Goal: Information Seeking & Learning: Learn about a topic

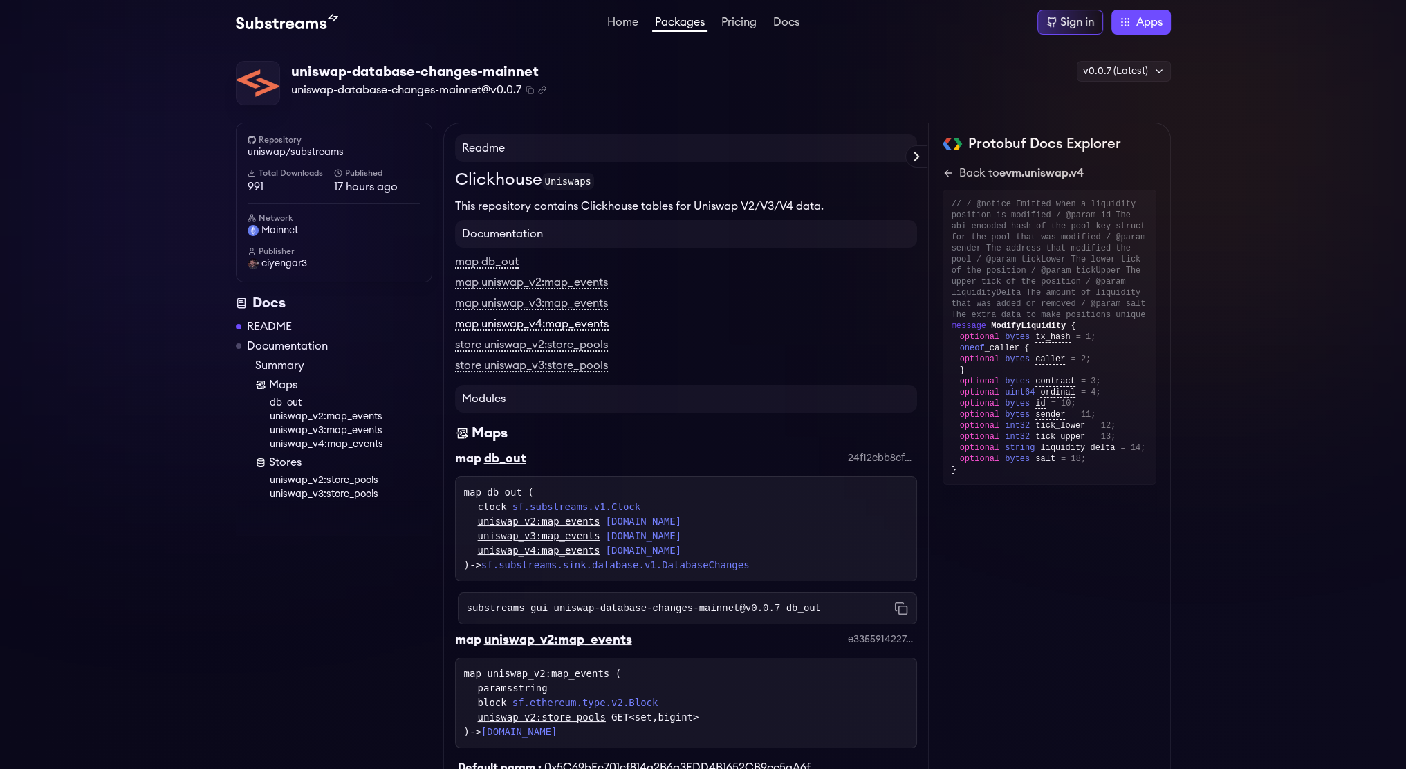
click at [540, 326] on link "map uniswap_v4:map_events" at bounding box center [532, 324] width 154 height 12
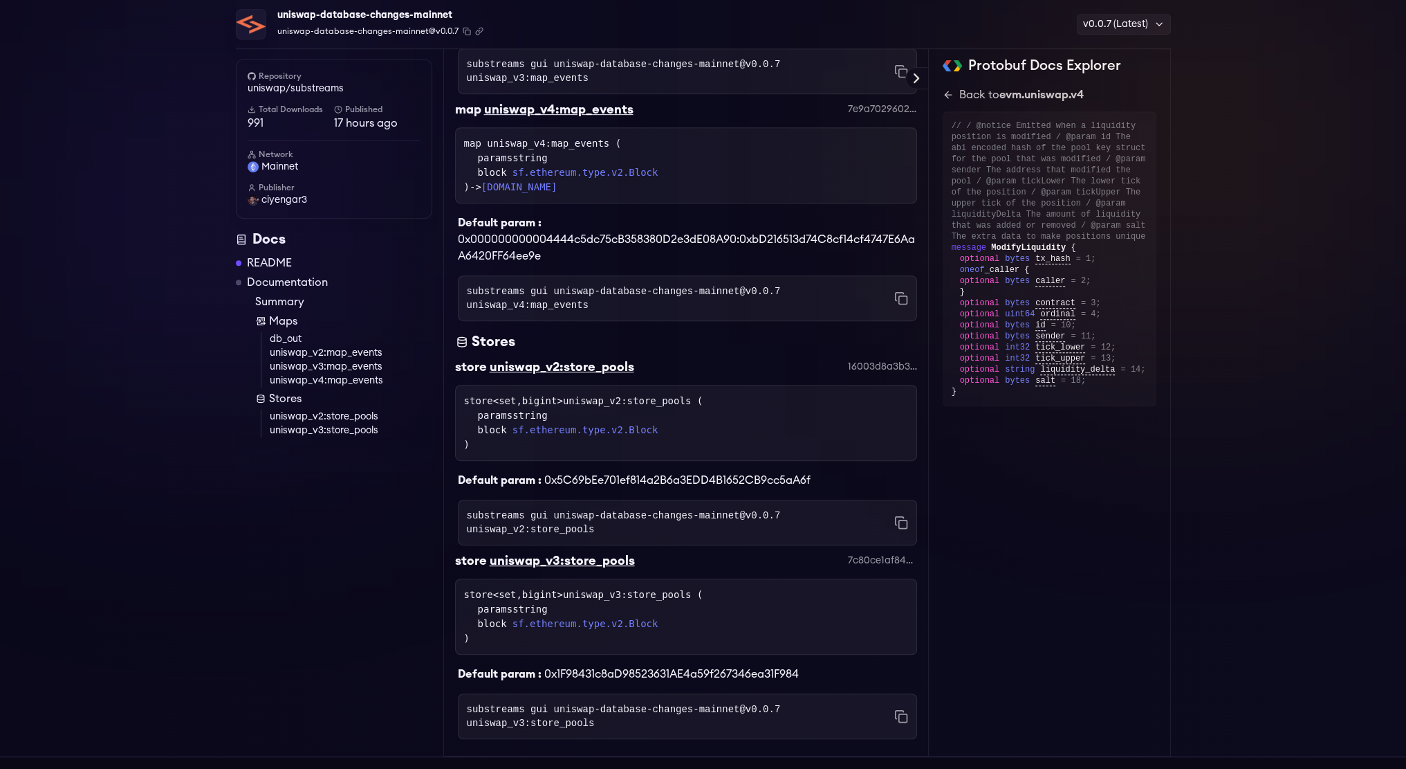
scroll to position [962, 0]
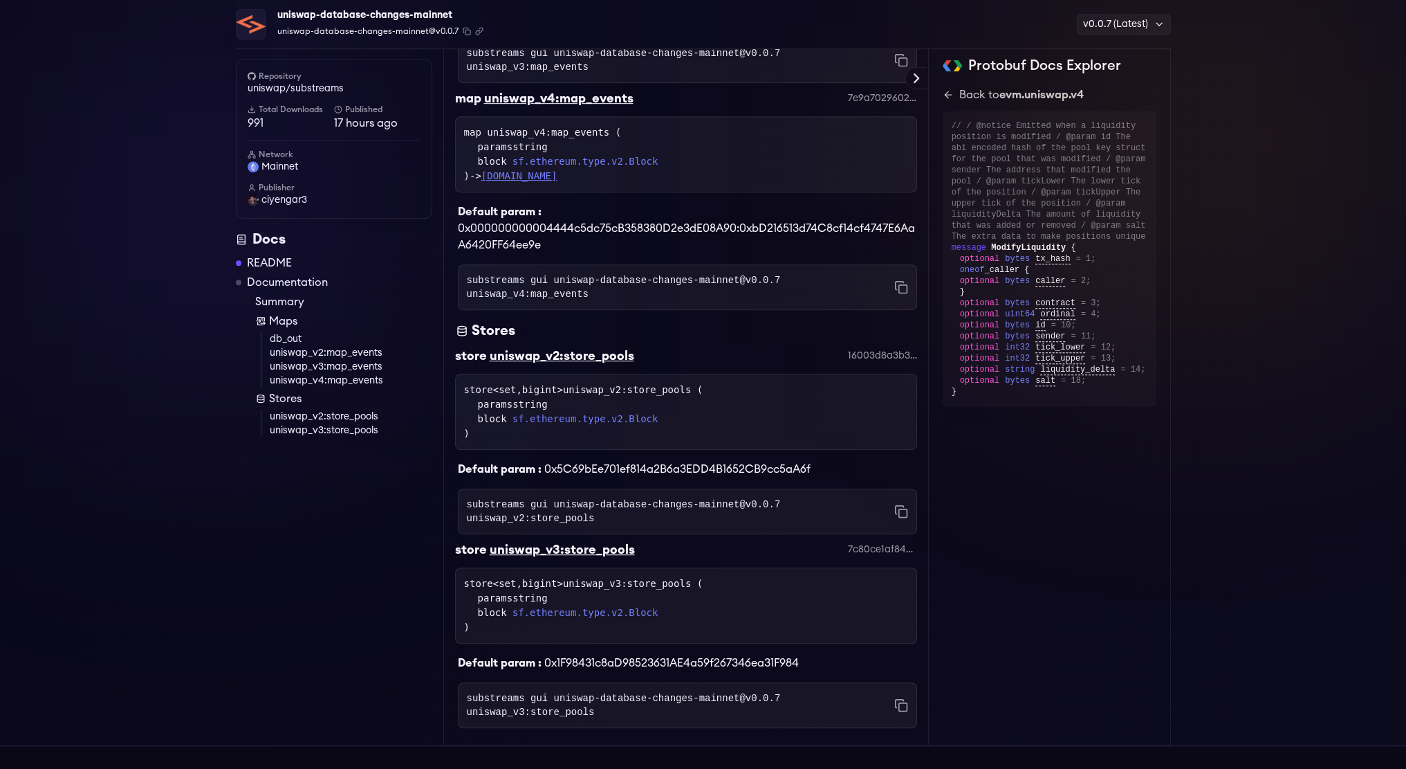
click at [540, 170] on link "[DOMAIN_NAME]" at bounding box center [519, 175] width 76 height 11
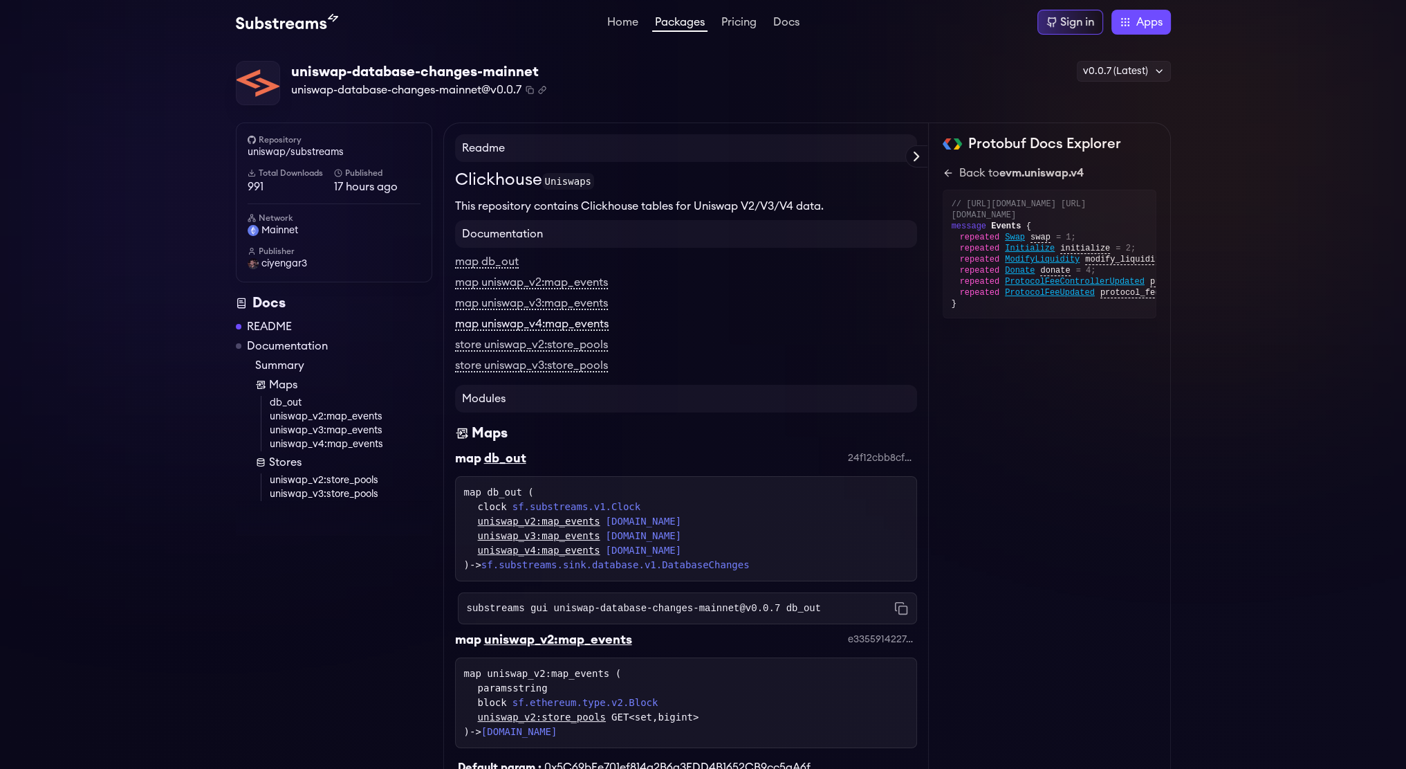
click at [551, 326] on link "map uniswap_v4:map_events" at bounding box center [532, 324] width 154 height 12
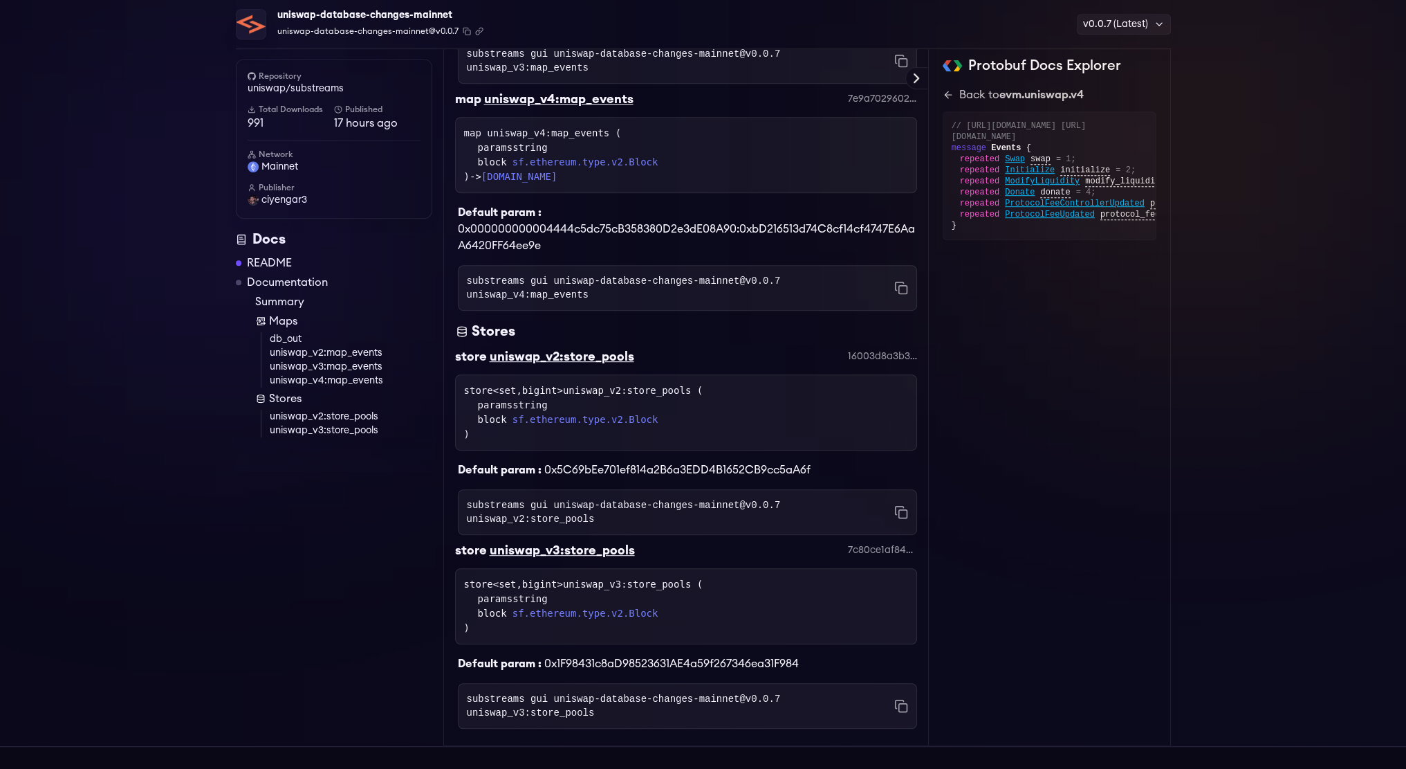
scroll to position [962, 0]
click at [293, 382] on link "uniswap_v4:map_events" at bounding box center [351, 381] width 163 height 14
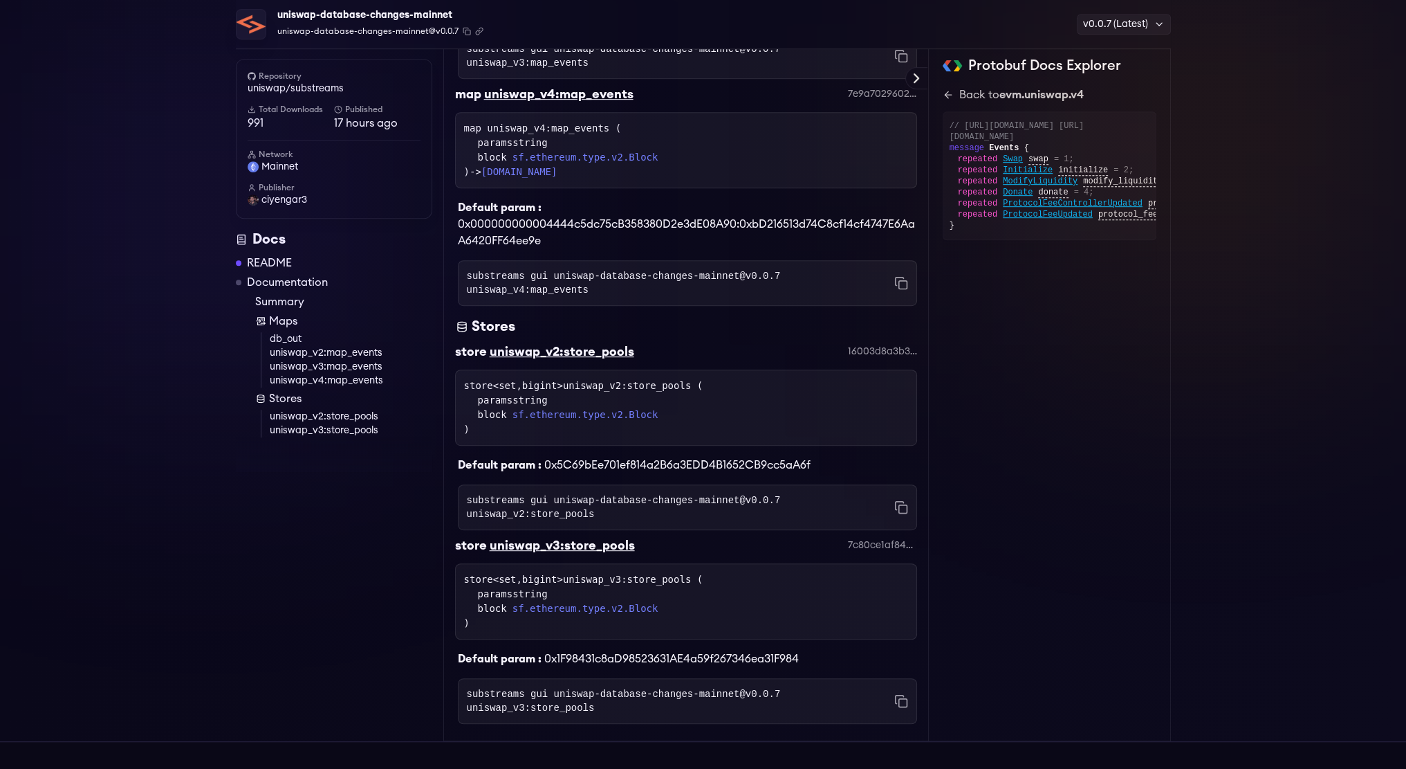
scroll to position [0, 0]
click at [1036, 187] on span "ModifyLiquidity" at bounding box center [1042, 181] width 75 height 11
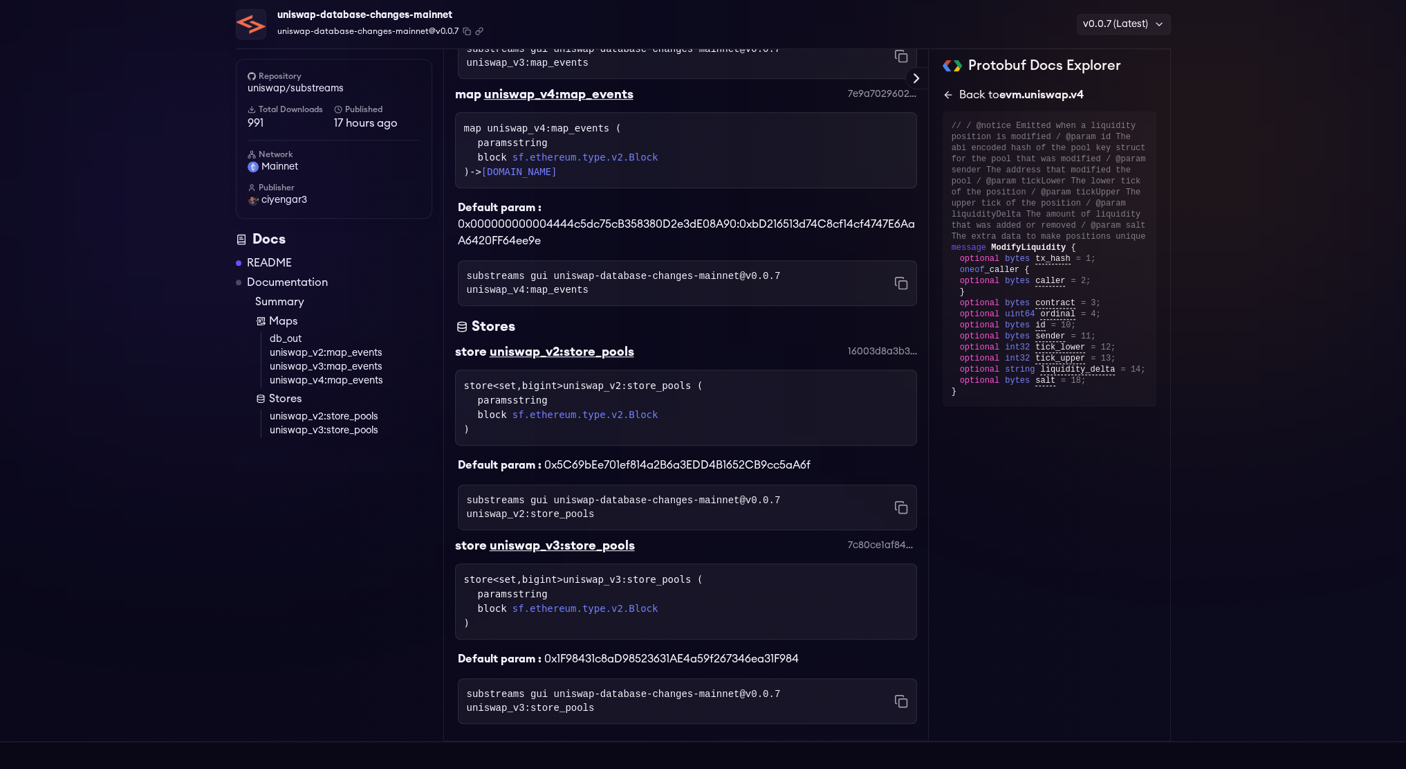
click at [947, 95] on icon at bounding box center [948, 95] width 6 height 0
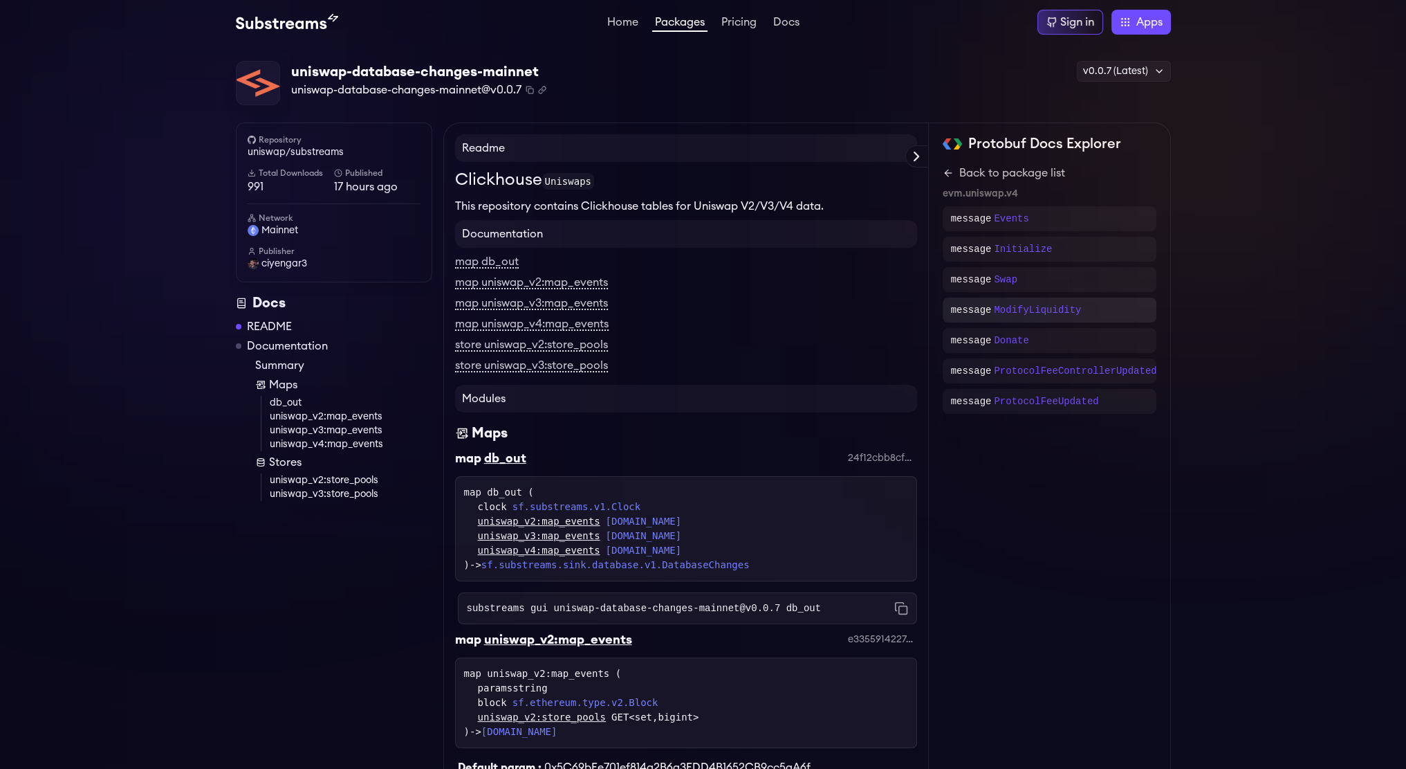
click at [974, 309] on p "message" at bounding box center [971, 310] width 41 height 14
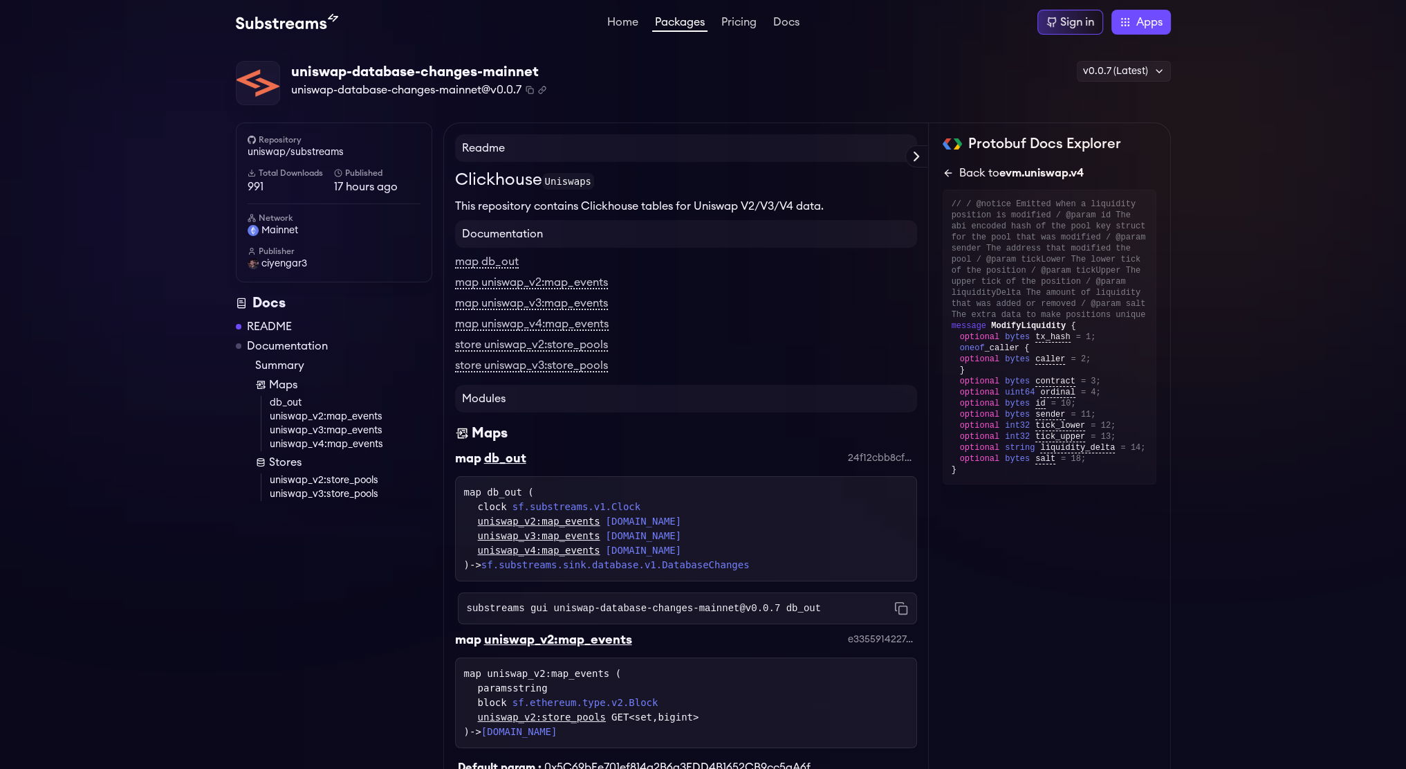
click at [948, 173] on icon at bounding box center [948, 173] width 6 height 0
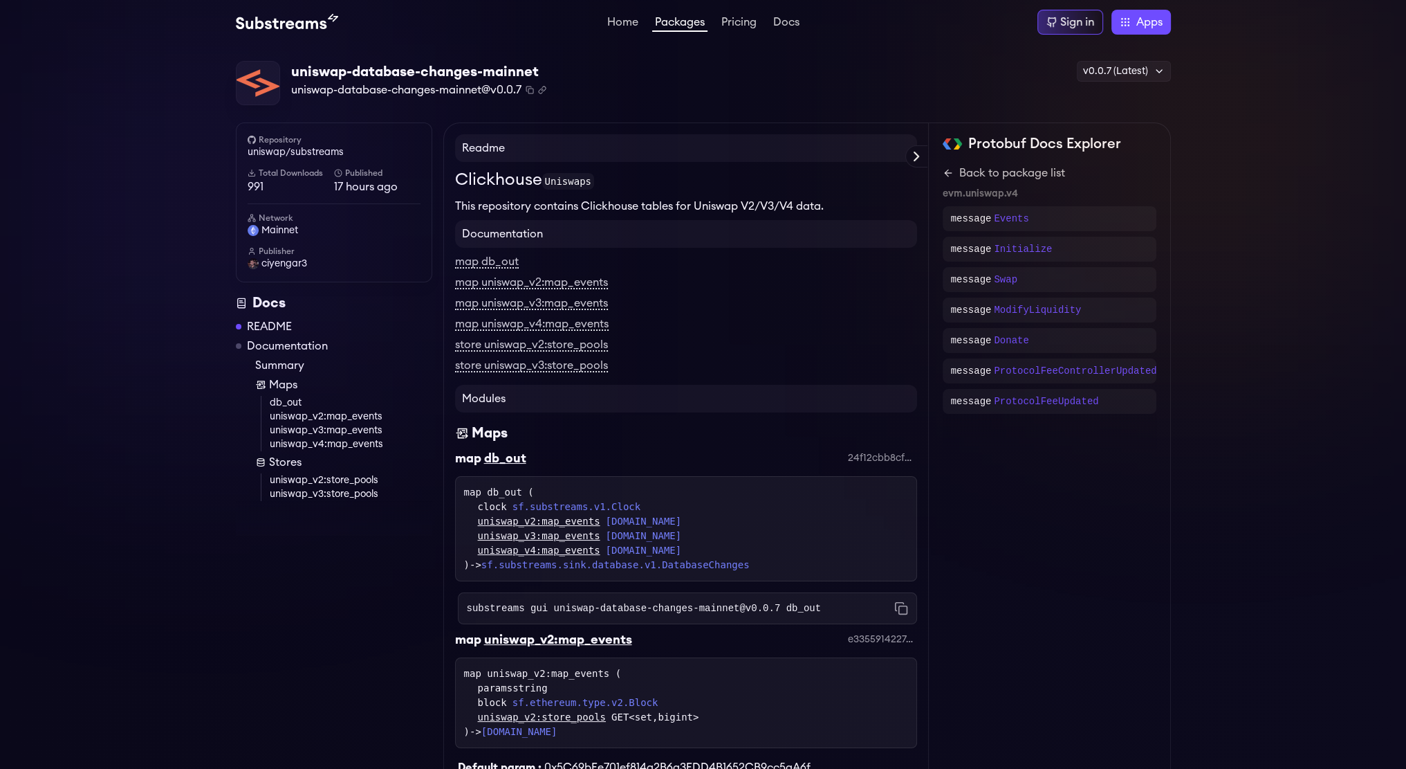
click at [948, 173] on icon at bounding box center [948, 173] width 6 height 0
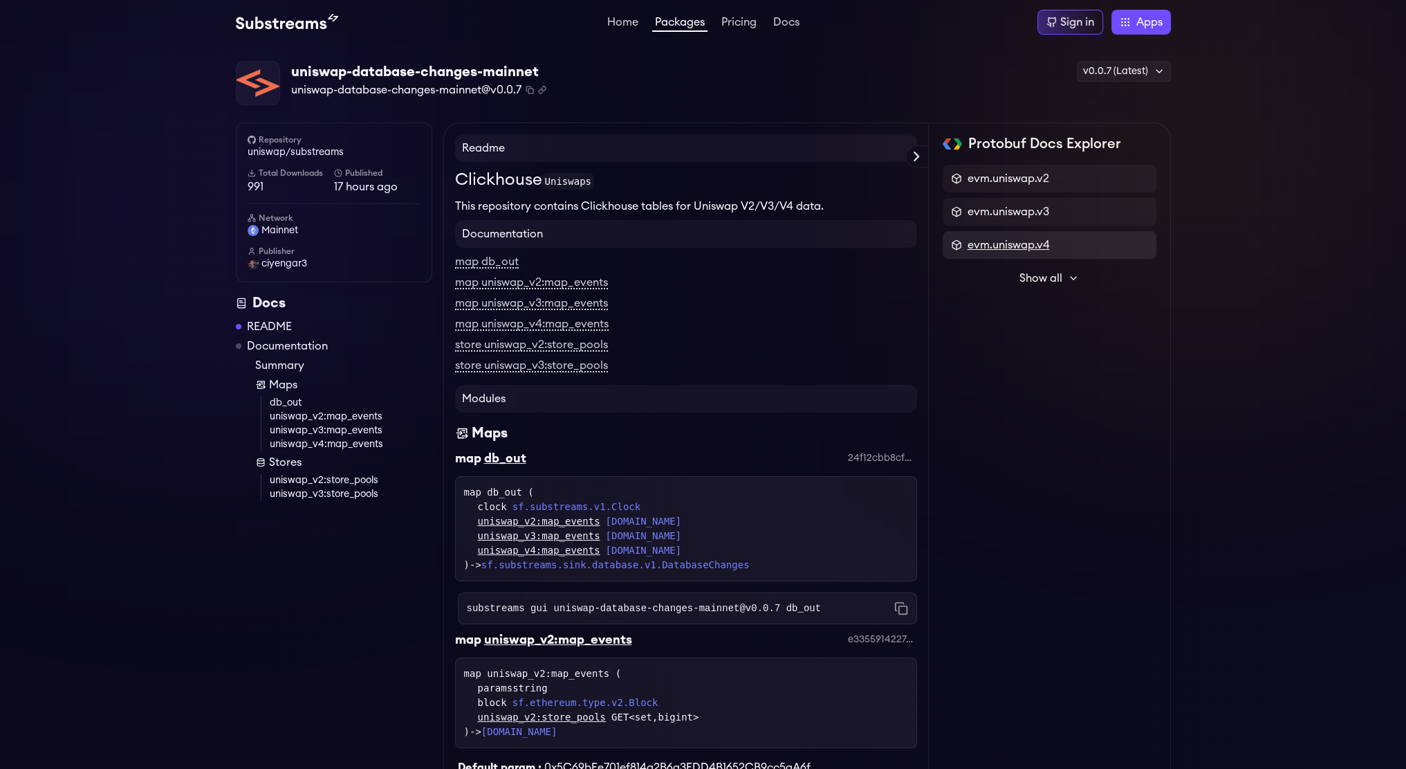
click at [980, 251] on span "evm.uniswap.v4" at bounding box center [1009, 245] width 82 height 17
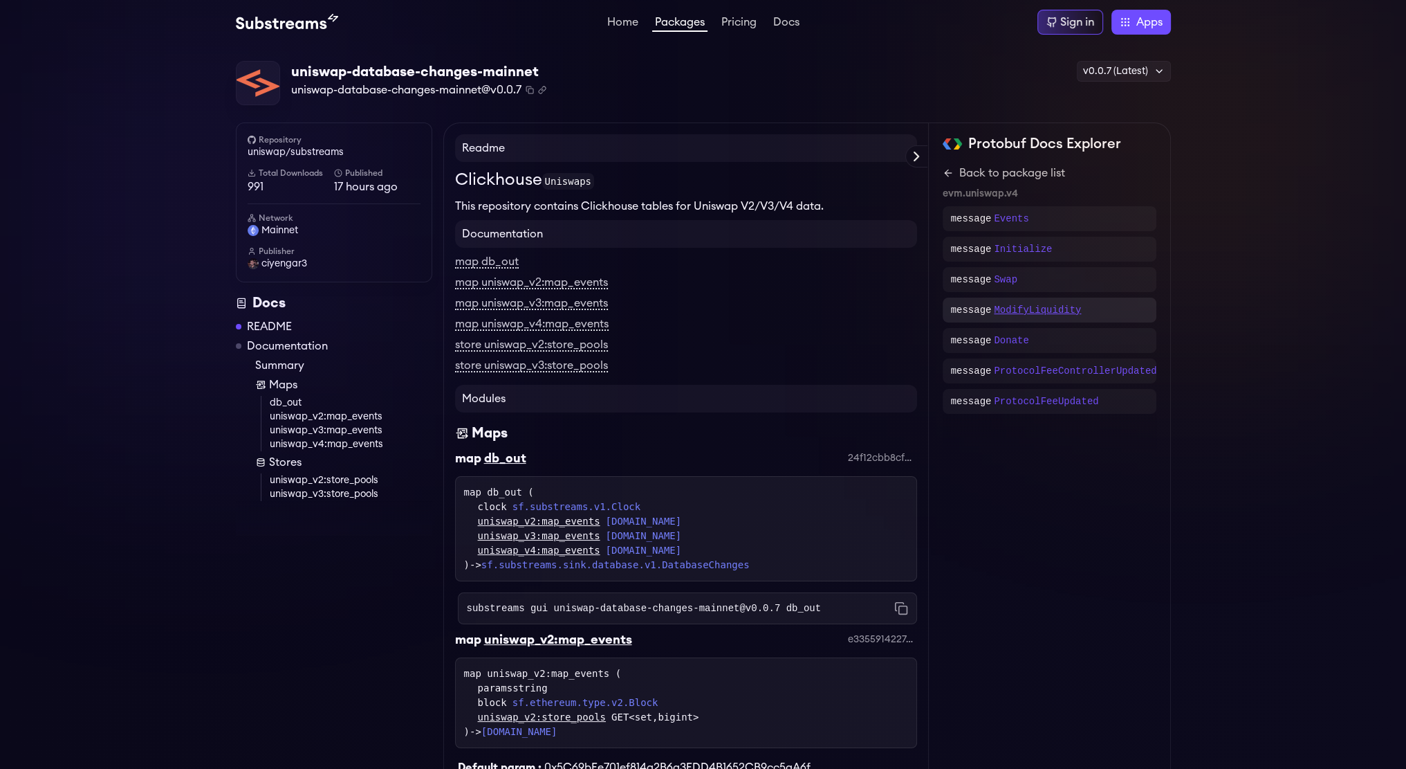
click at [1024, 313] on p "ModifyLiquidity" at bounding box center [1037, 310] width 87 height 14
